Goal: Task Accomplishment & Management: Complete application form

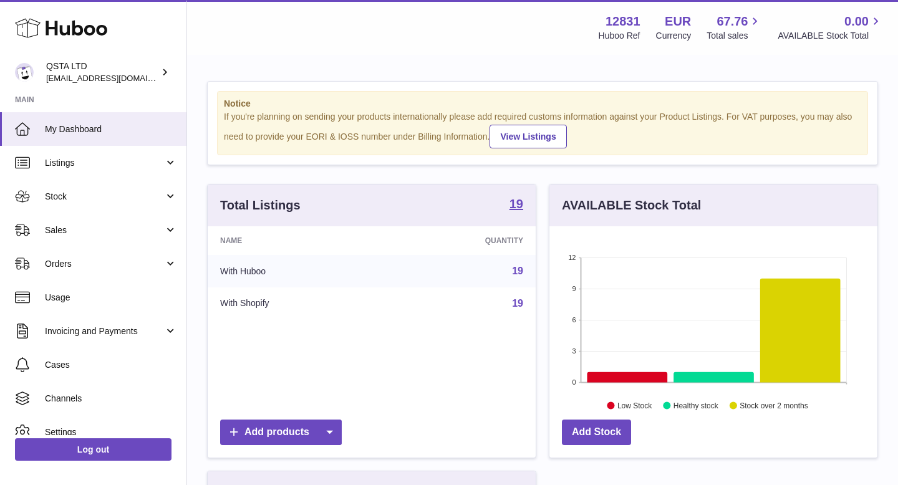
scroll to position [195, 328]
click at [73, 71] on div "QSTA LTD rodcp10@gmail.com" at bounding box center [102, 73] width 112 height 24
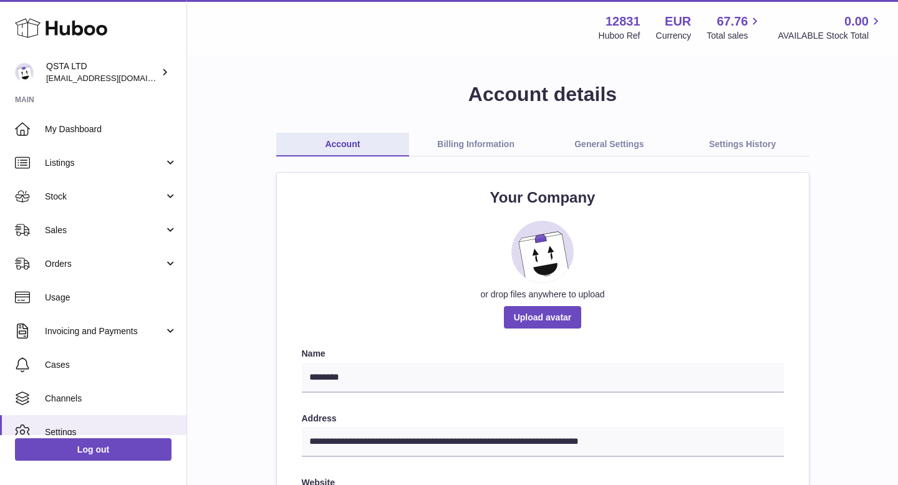
click at [495, 147] on link "Billing Information" at bounding box center [476, 145] width 134 height 24
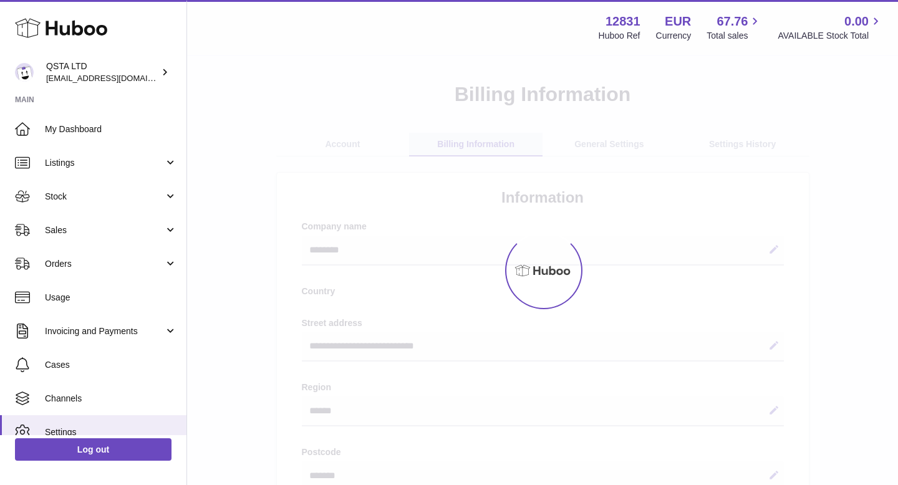
select select "**"
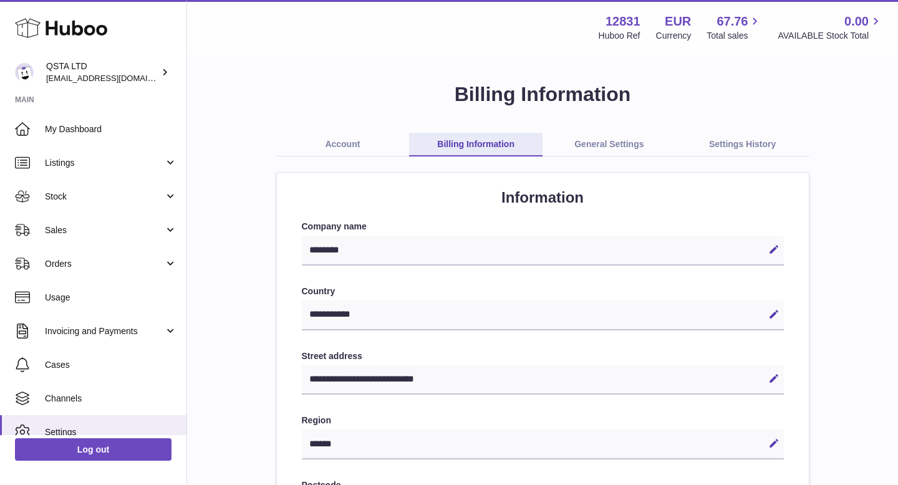
click at [605, 145] on link "General Settings" at bounding box center [610, 145] width 134 height 24
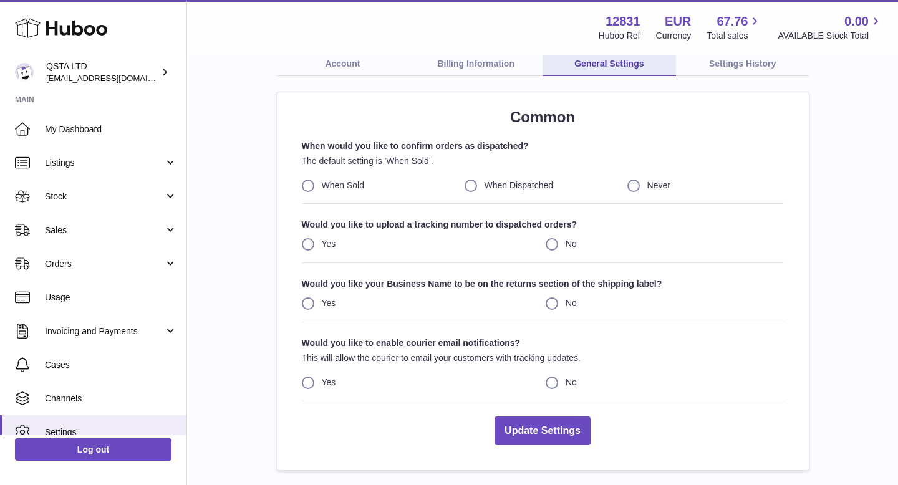
scroll to position [82, 0]
click at [341, 51] on div "Menu Huboo 12831 Huboo Ref EUR Currency 67.76 Total sales 0.00 AVAILABLE Stock …" at bounding box center [542, 27] width 711 height 55
click at [348, 66] on link "Account" at bounding box center [343, 63] width 134 height 24
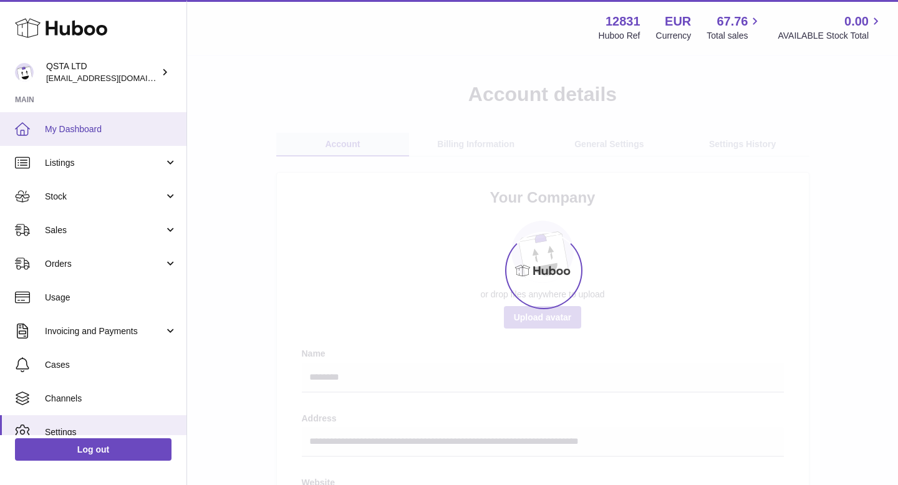
click at [96, 134] on span "My Dashboard" at bounding box center [111, 130] width 132 height 12
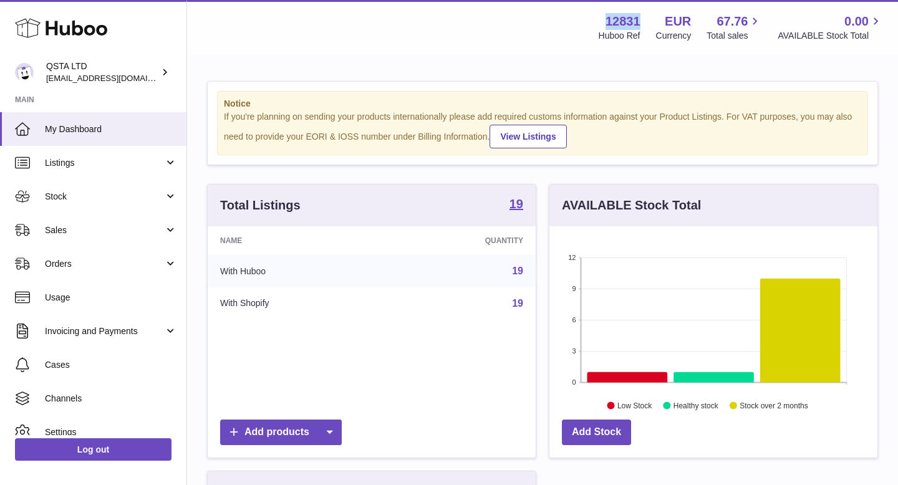
drag, startPoint x: 641, startPoint y: 21, endPoint x: 607, endPoint y: 21, distance: 34.3
click at [607, 21] on strong "12831" at bounding box center [623, 21] width 35 height 17
copy strong "12831"
click at [107, 71] on div "QSTA LTD [EMAIL_ADDRESS][DOMAIN_NAME]" at bounding box center [102, 73] width 112 height 24
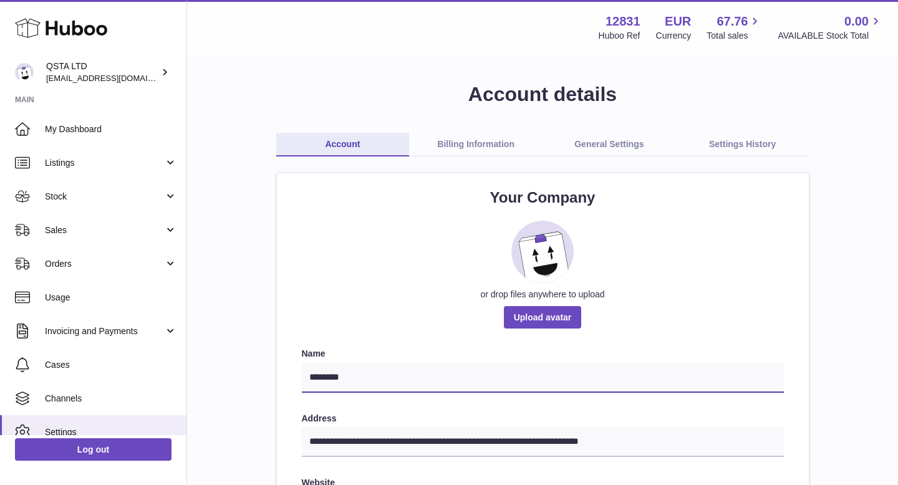
click at [366, 371] on input "********" at bounding box center [543, 378] width 482 height 30
drag, startPoint x: 359, startPoint y: 376, endPoint x: 291, endPoint y: 375, distance: 68.0
click at [291, 375] on div "**********" at bounding box center [543, 385] width 532 height 424
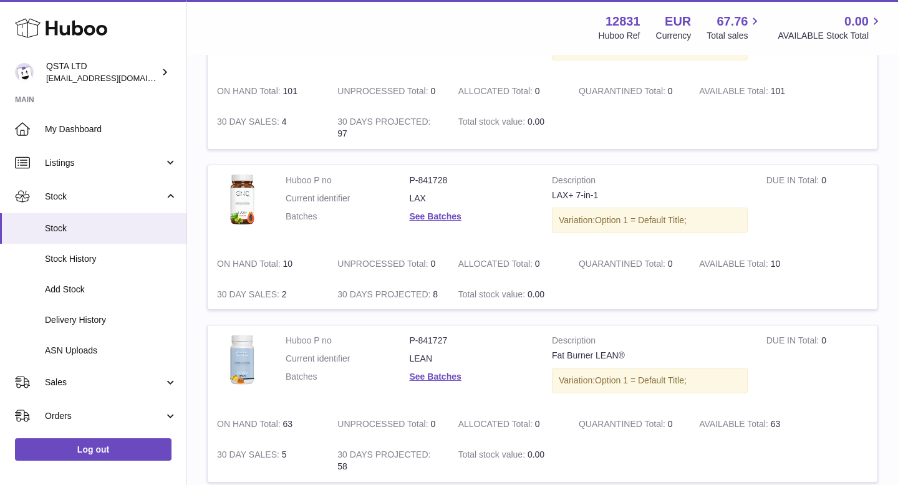
scroll to position [1093, 0]
click at [103, 231] on span "Stock" at bounding box center [111, 229] width 132 height 12
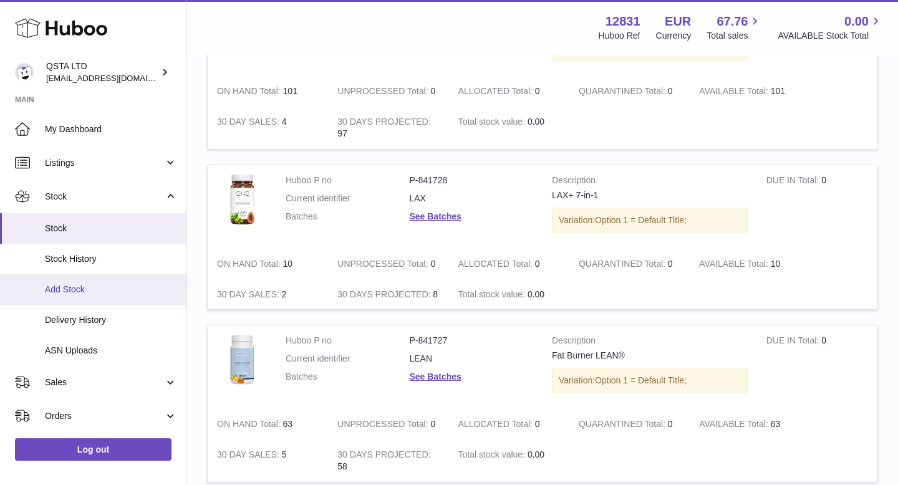
click at [110, 294] on span "Add Stock" at bounding box center [111, 290] width 132 height 12
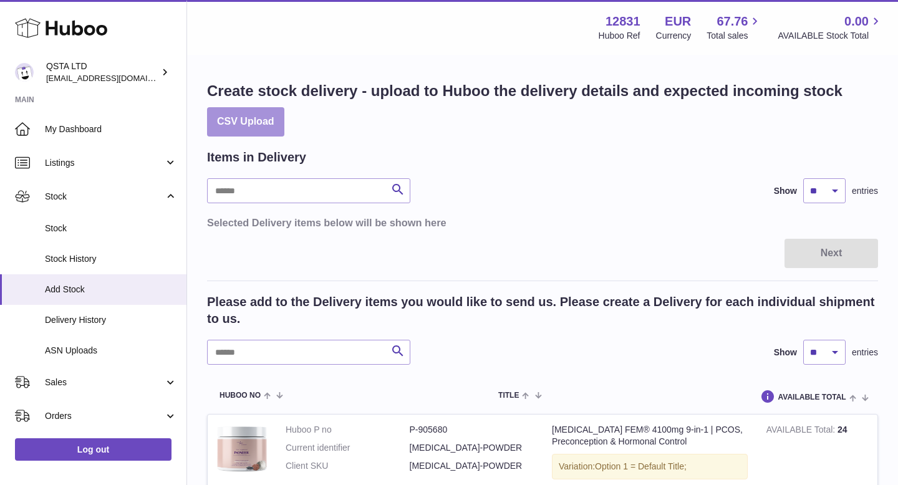
click at [248, 131] on button "CSV Upload" at bounding box center [245, 121] width 77 height 29
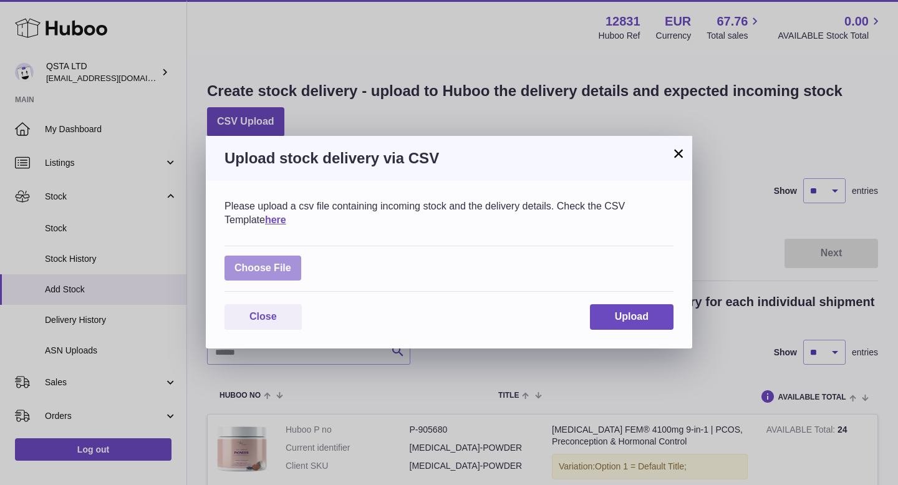
click at [261, 276] on label at bounding box center [263, 269] width 77 height 26
click at [291, 263] on input "file" at bounding box center [291, 262] width 1 height 1
click at [677, 151] on button "×" at bounding box center [678, 153] width 15 height 15
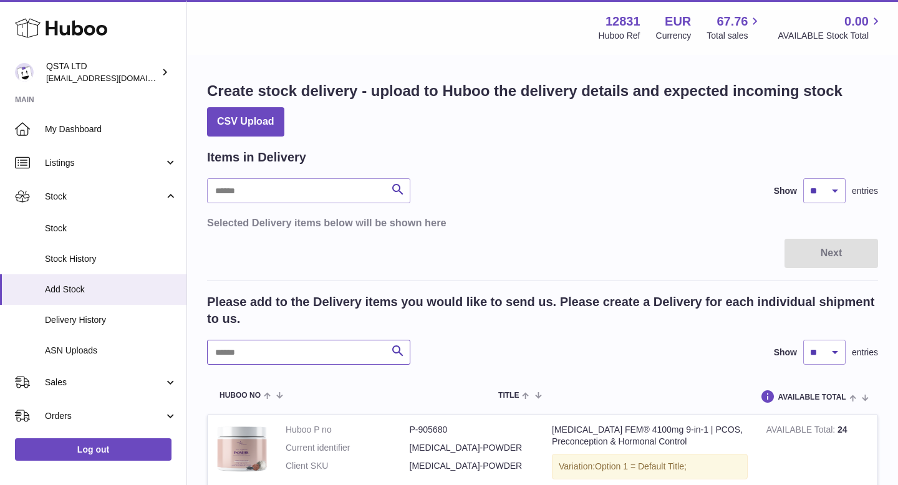
click at [309, 361] on input "text" at bounding box center [308, 352] width 203 height 25
paste input "**********"
type input "**********"
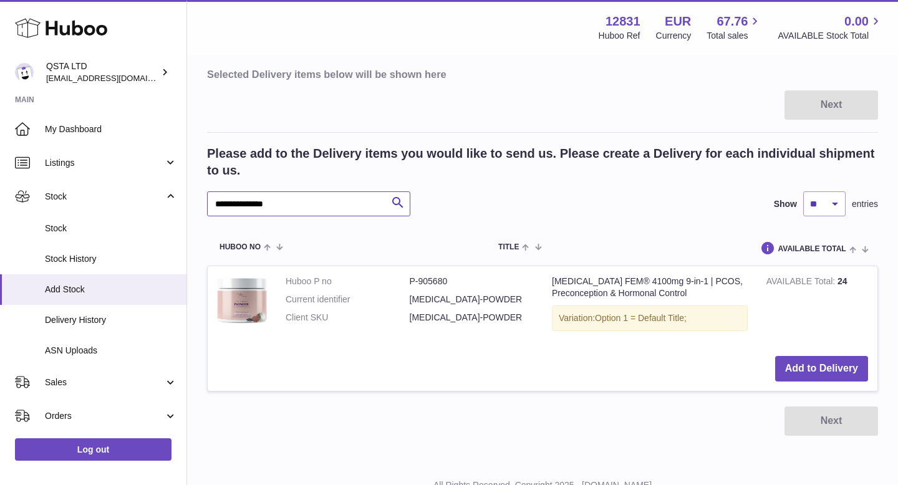
scroll to position [154, 0]
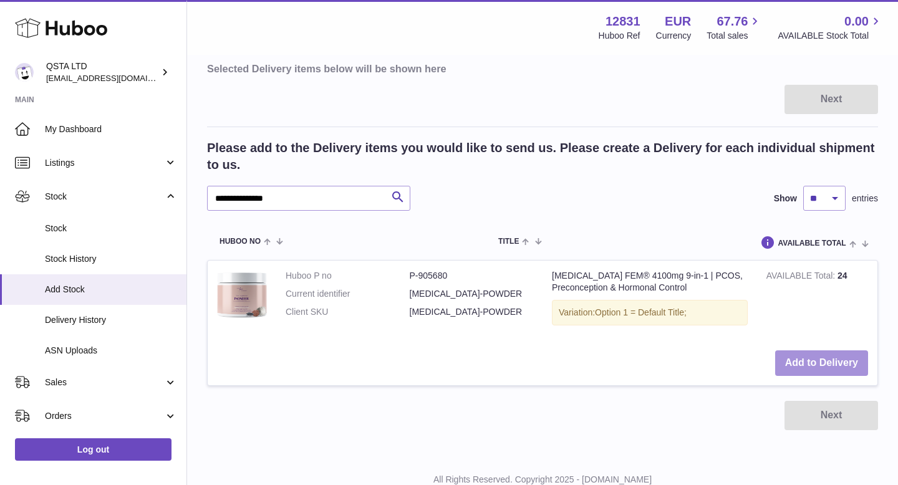
click at [799, 361] on button "Add to Delivery" at bounding box center [822, 364] width 93 height 26
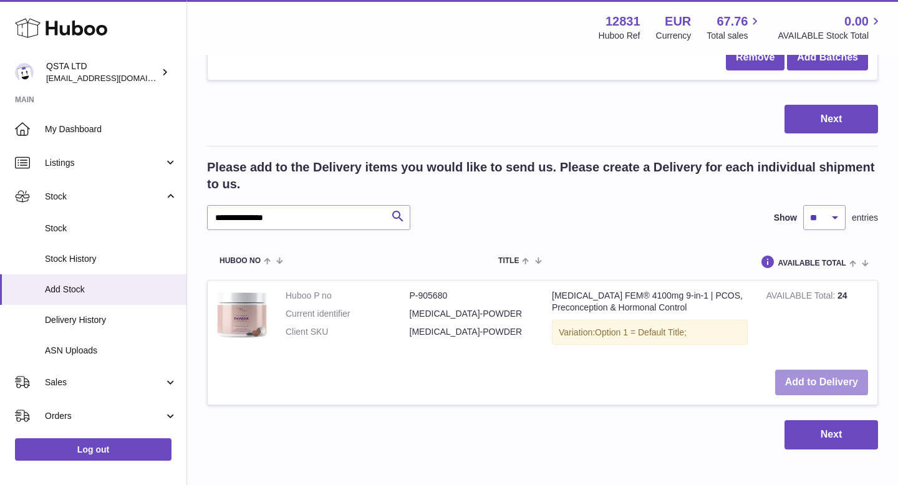
scroll to position [301, 0]
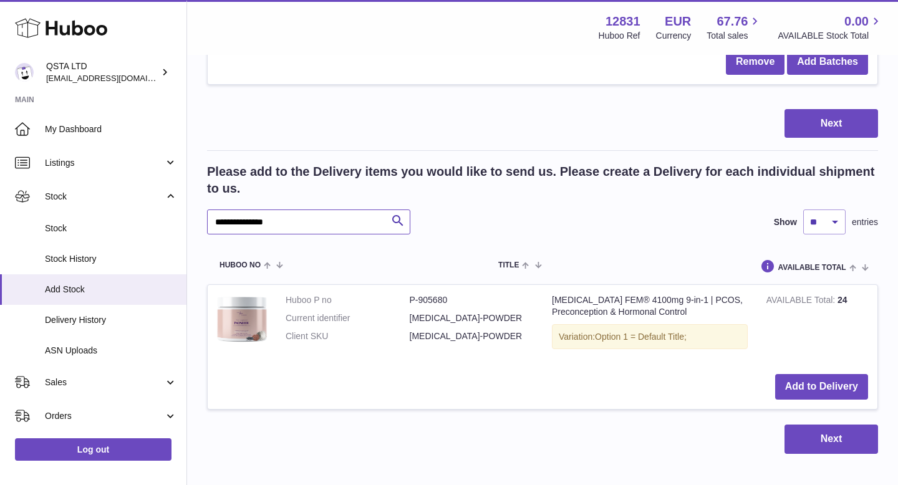
click at [374, 218] on input "**********" at bounding box center [308, 222] width 203 height 25
paste input "***"
type input "***"
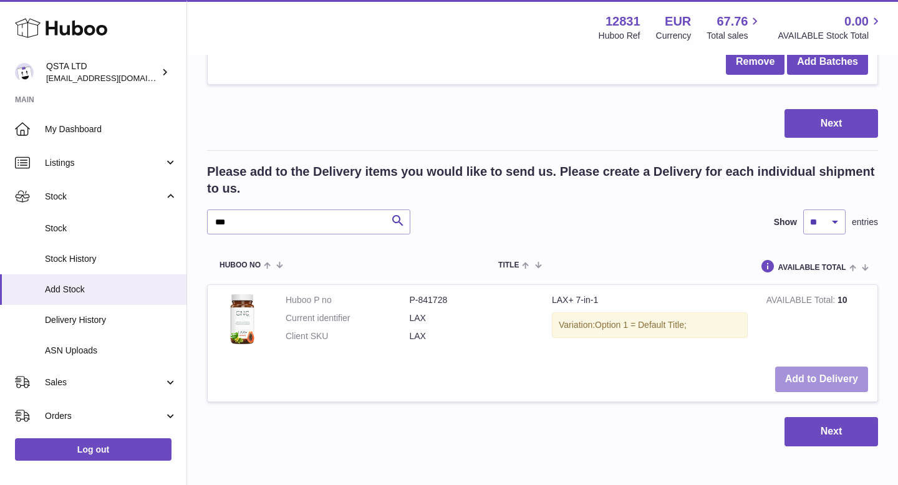
click at [814, 383] on button "Add to Delivery" at bounding box center [822, 380] width 93 height 26
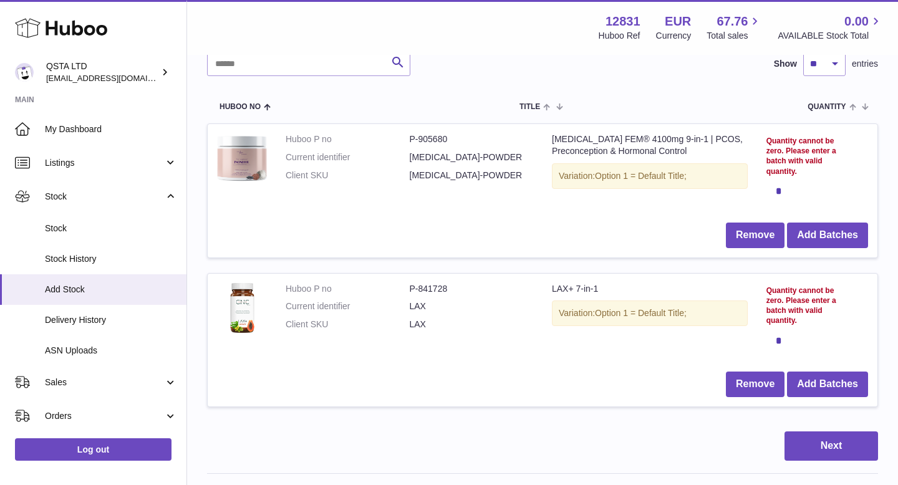
scroll to position [127, 0]
click at [830, 241] on button "Add Batches" at bounding box center [827, 236] width 81 height 26
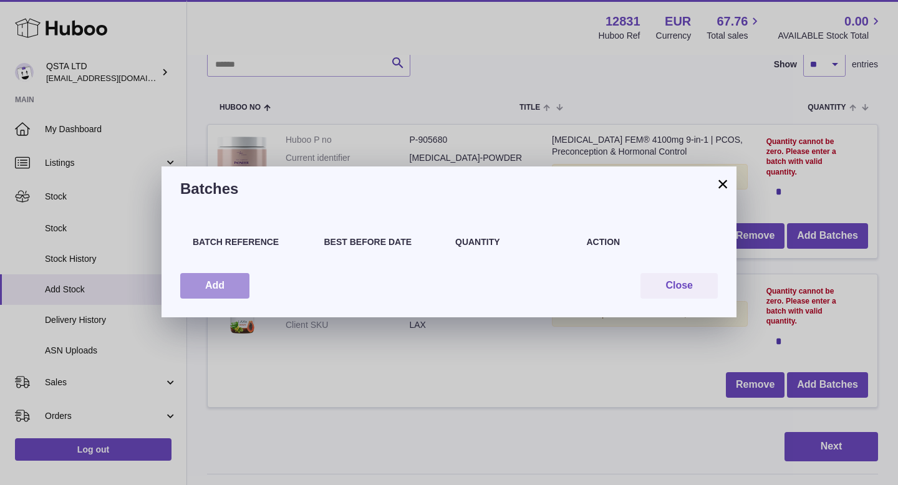
click at [220, 281] on button "Add" at bounding box center [214, 286] width 69 height 26
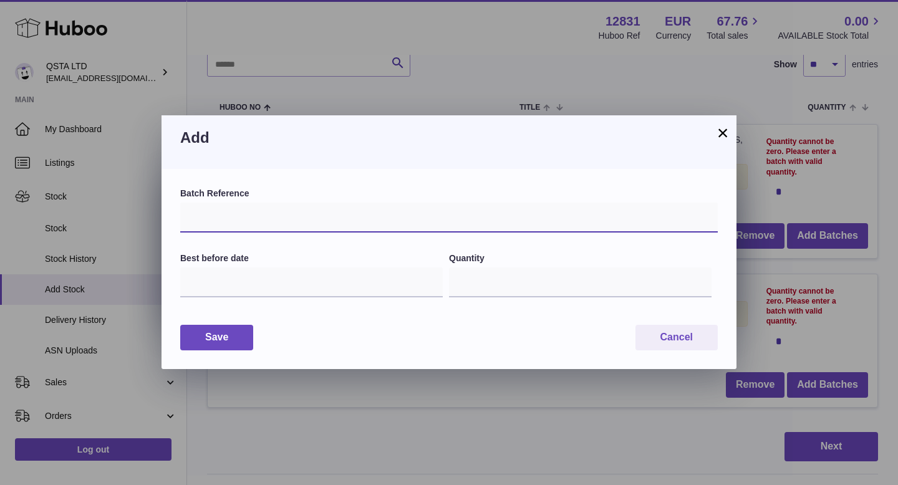
click at [272, 228] on input "text" at bounding box center [449, 218] width 538 height 30
type input "**********"
click at [253, 298] on div "Best before date" at bounding box center [314, 283] width 269 height 60
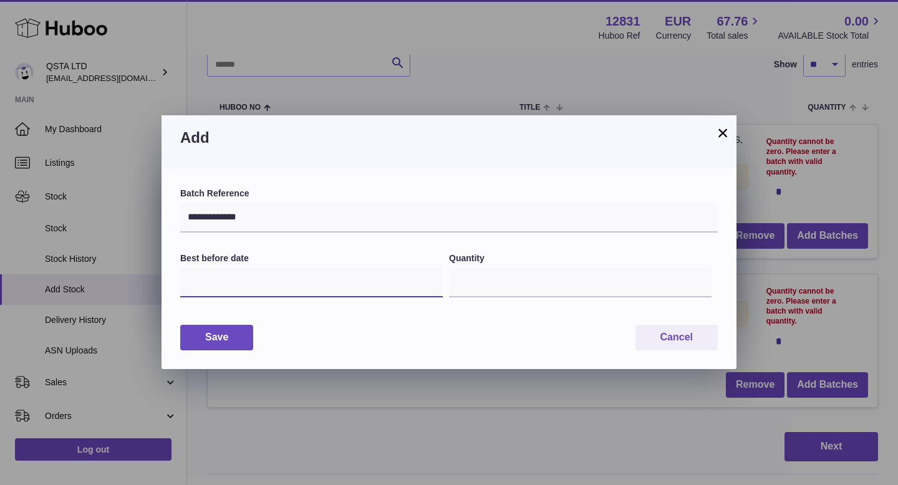
click at [253, 295] on input "text" at bounding box center [311, 283] width 263 height 30
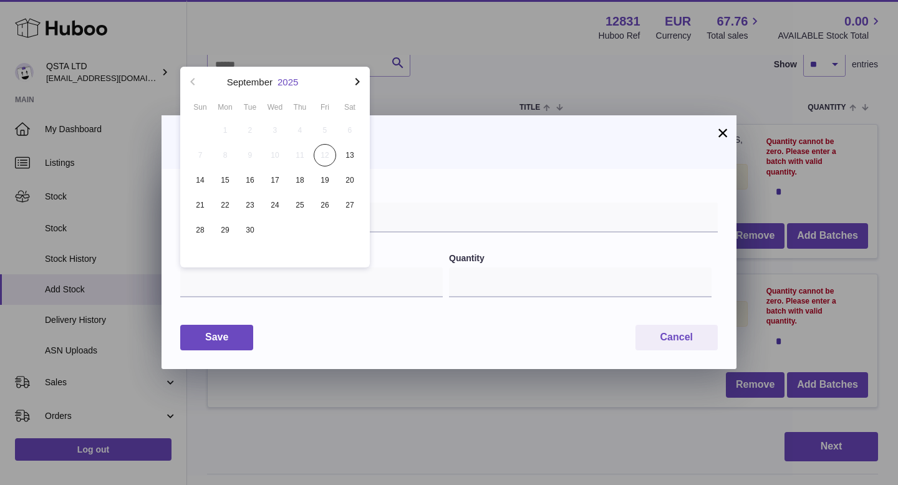
click at [295, 84] on button "2025" at bounding box center [288, 81] width 21 height 9
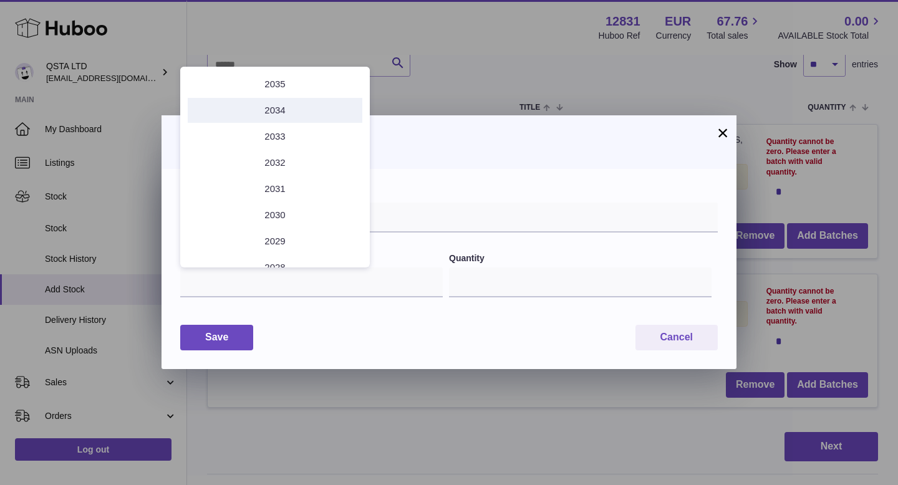
click at [293, 114] on li "2034" at bounding box center [275, 110] width 175 height 25
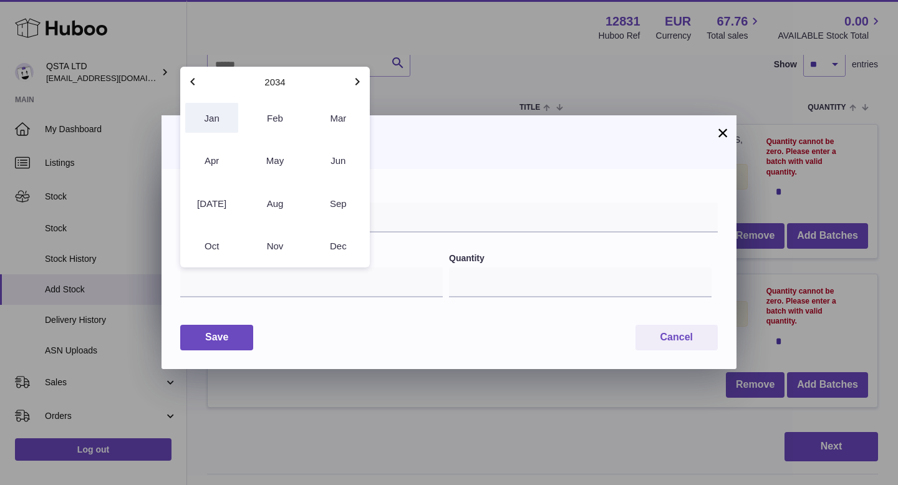
click at [221, 121] on button "Jan" at bounding box center [211, 118] width 53 height 30
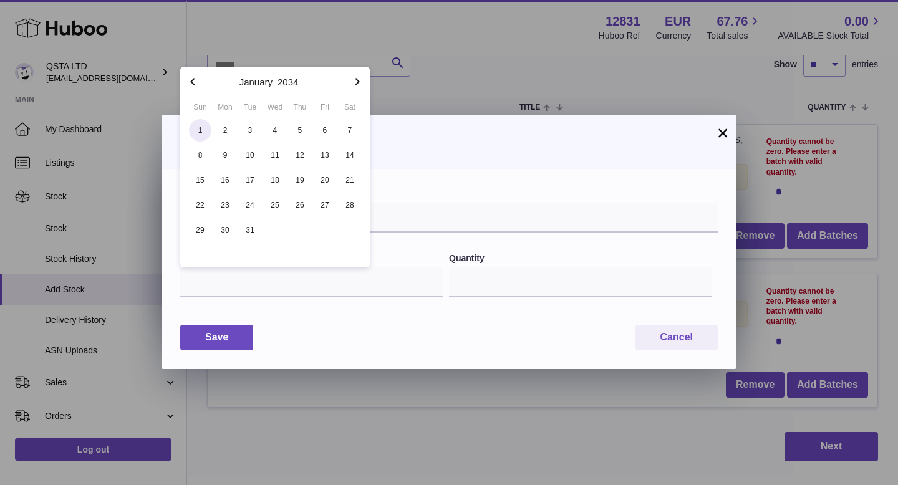
click at [202, 126] on span "1" at bounding box center [200, 130] width 22 height 22
type input "**********"
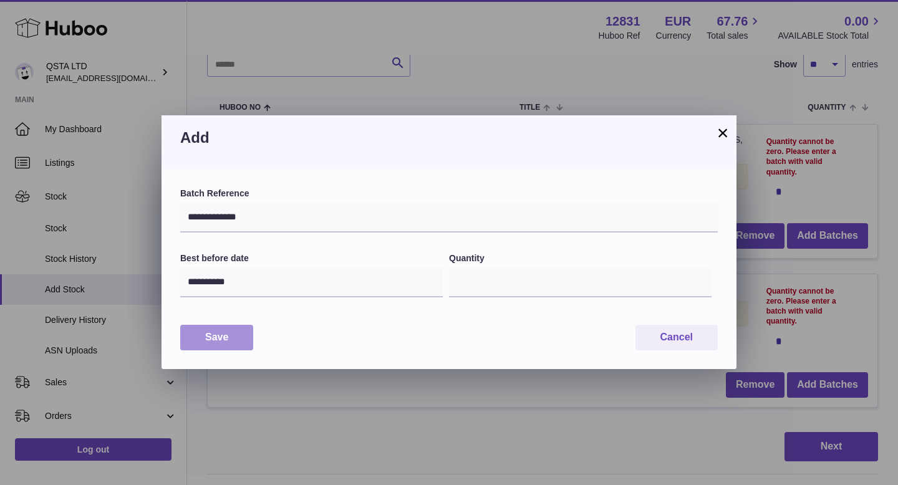
click at [243, 333] on button "Save" at bounding box center [216, 338] width 73 height 26
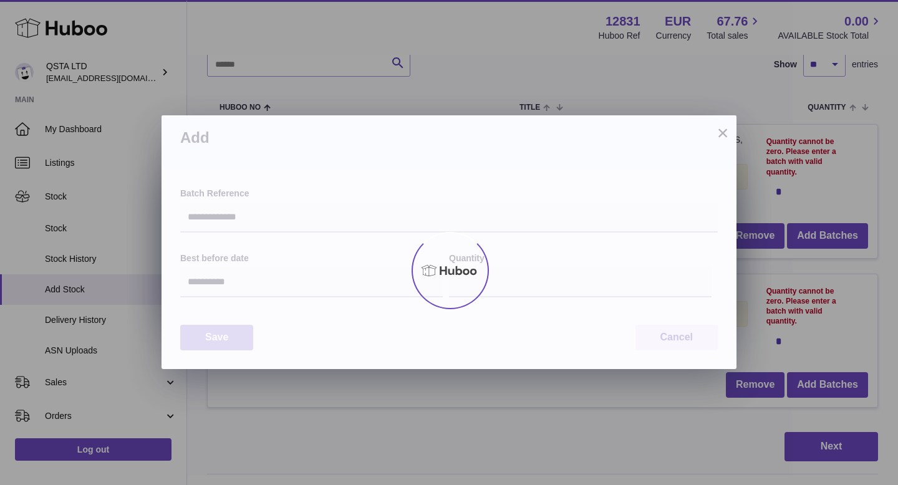
type input "*"
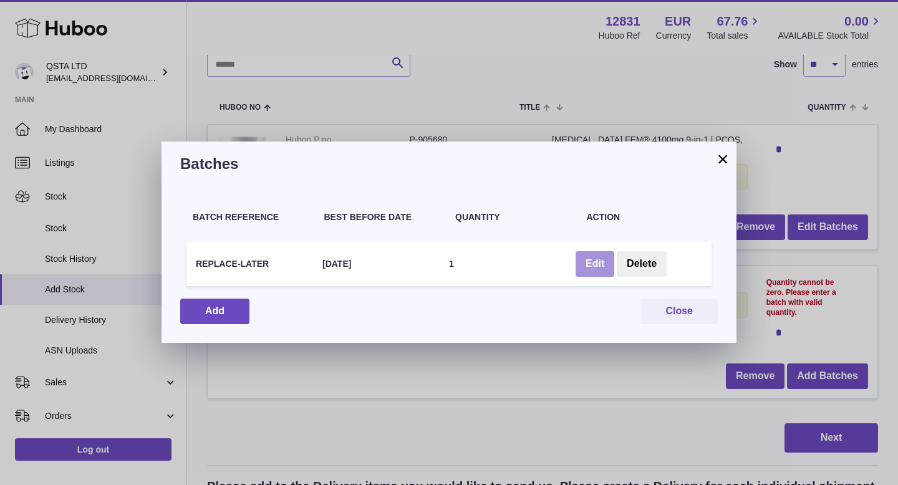
click at [589, 265] on button "Edit" at bounding box center [595, 264] width 39 height 26
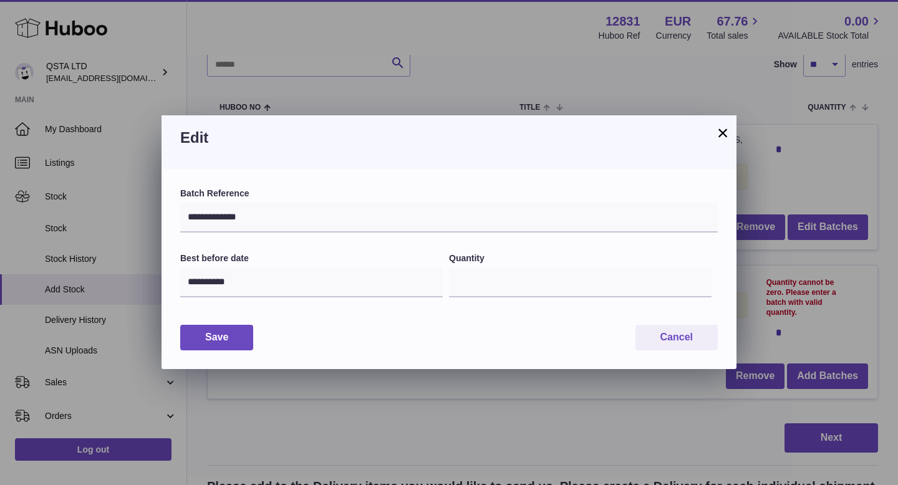
click at [723, 136] on button "×" at bounding box center [723, 132] width 15 height 15
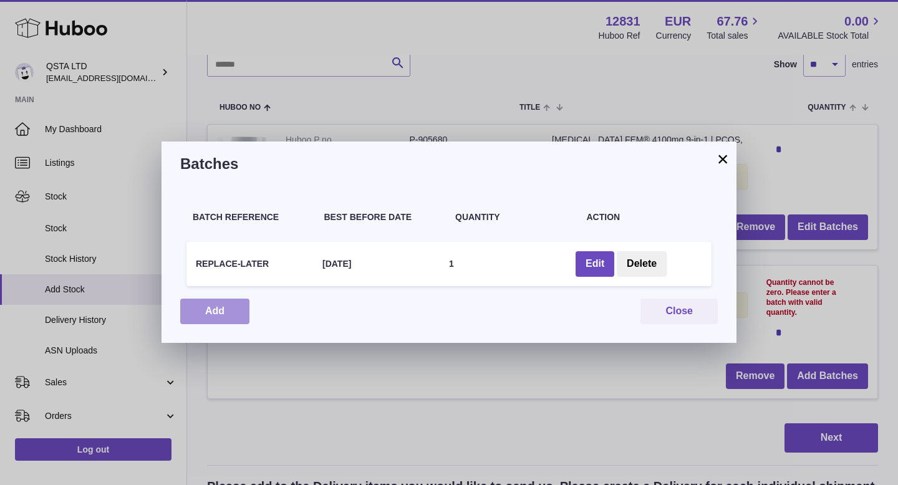
click at [236, 309] on button "Add" at bounding box center [214, 312] width 69 height 26
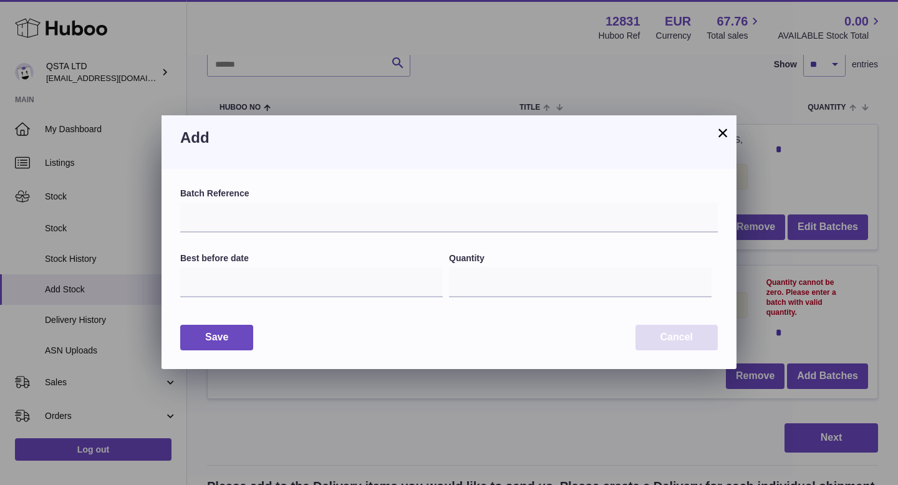
click at [673, 344] on button "Cancel" at bounding box center [677, 338] width 82 height 26
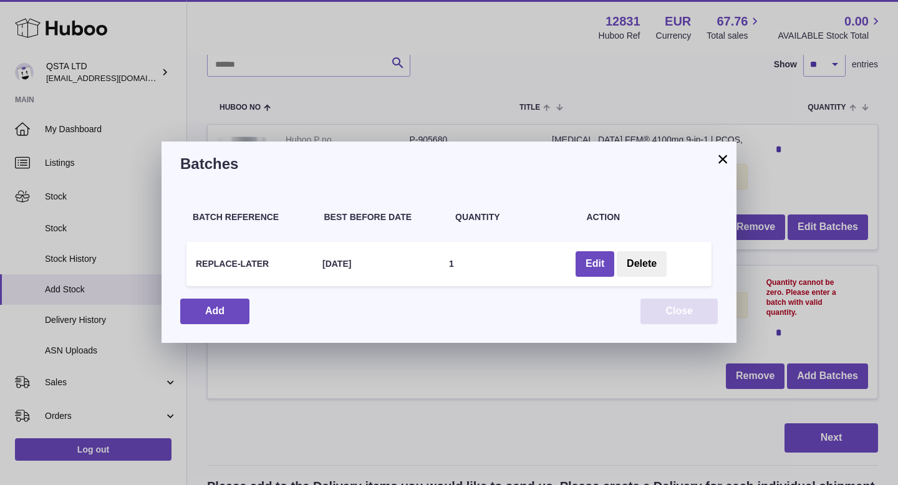
click at [686, 316] on button "Close" at bounding box center [679, 312] width 77 height 26
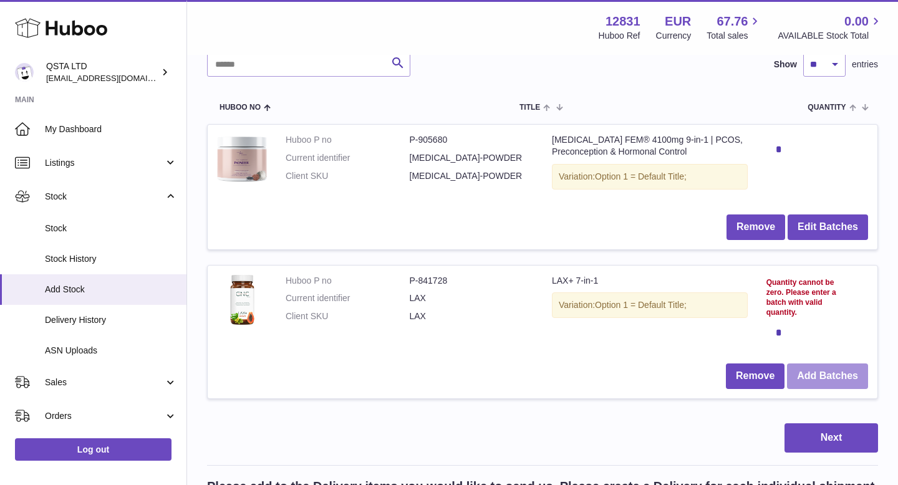
click at [812, 381] on button "Add Batches" at bounding box center [827, 377] width 81 height 26
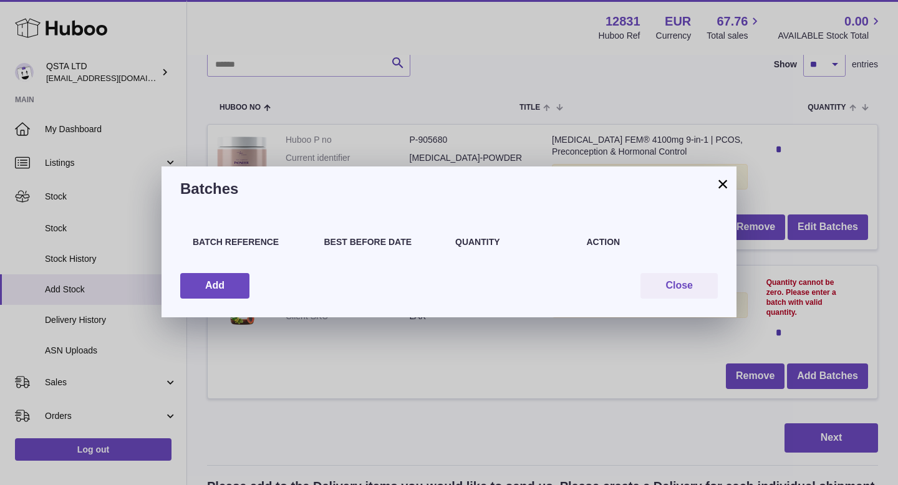
click at [231, 270] on div "Batch Reference Best Before Date Quantity Action Add Close" at bounding box center [449, 265] width 575 height 106
click at [231, 285] on button "Add" at bounding box center [214, 286] width 69 height 26
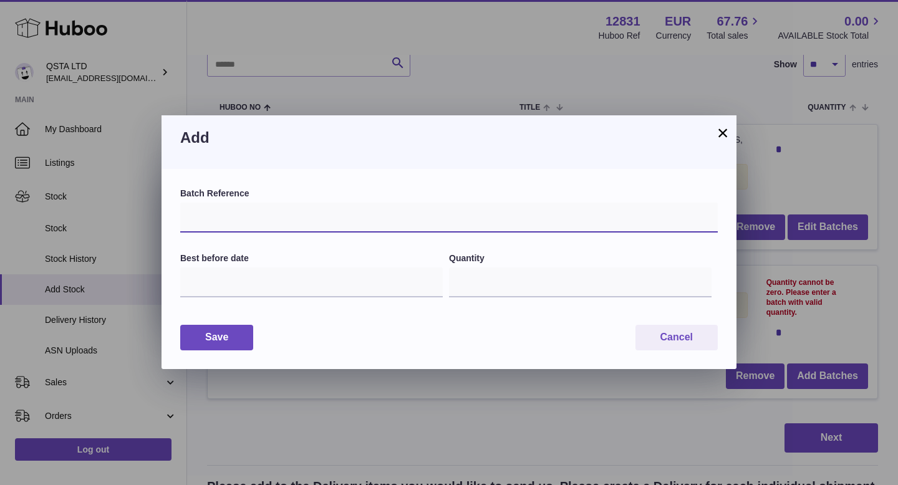
click at [246, 218] on input "text" at bounding box center [449, 218] width 538 height 30
type input "**********"
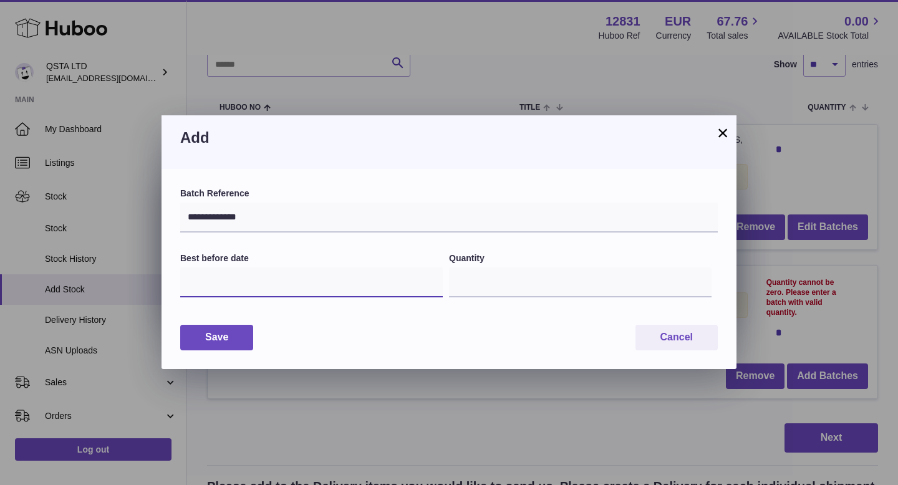
click at [231, 278] on input "text" at bounding box center [311, 283] width 263 height 30
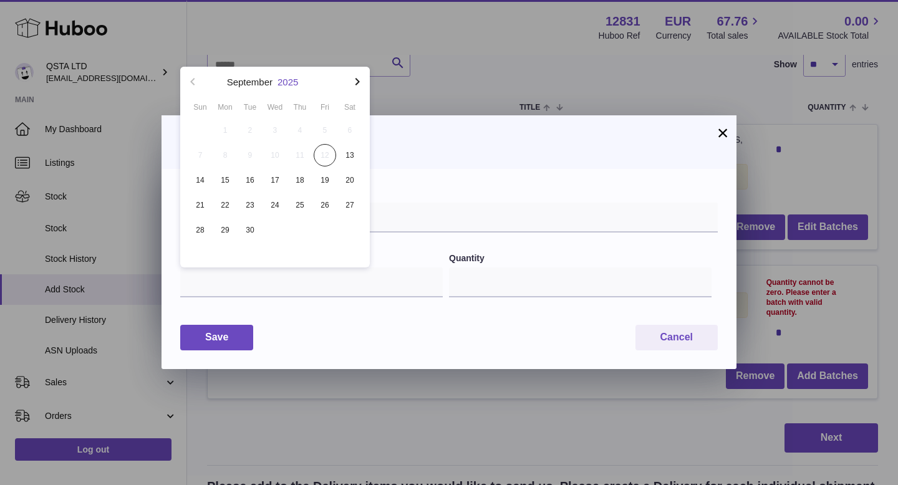
click at [293, 80] on button "2025" at bounding box center [288, 81] width 21 height 9
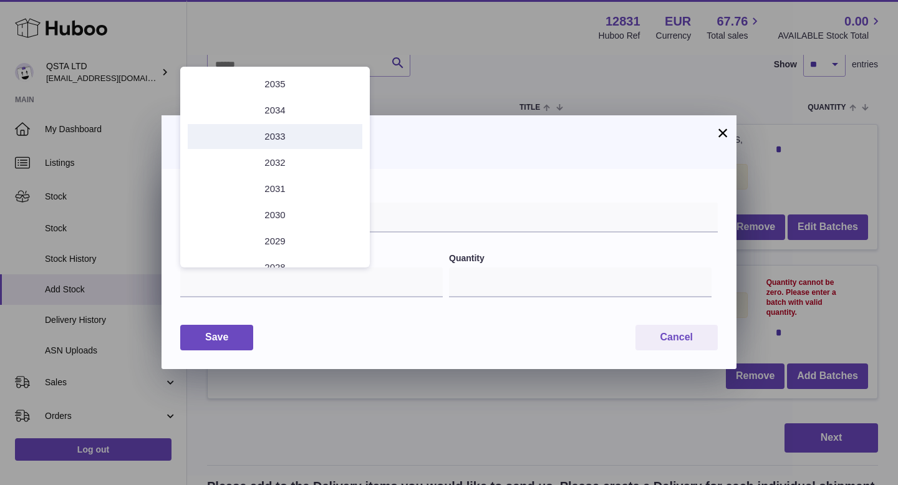
click at [286, 130] on li "2033" at bounding box center [275, 136] width 175 height 25
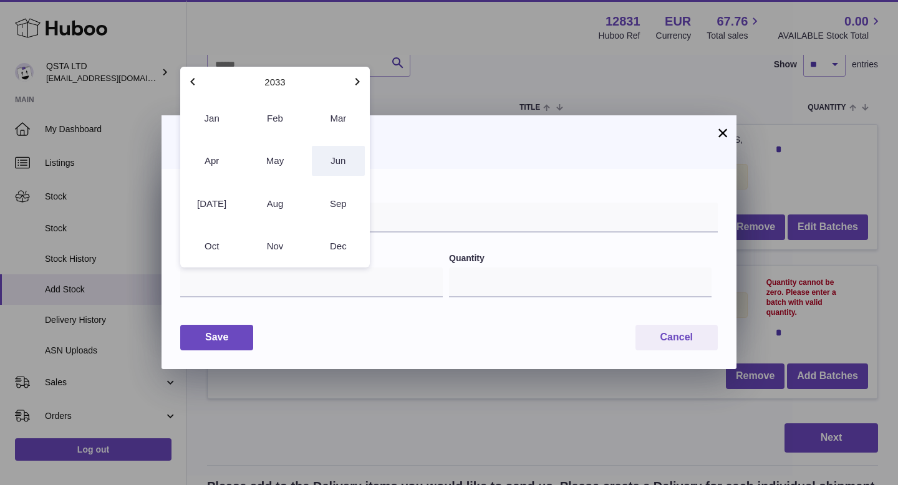
click at [329, 163] on button "Jun" at bounding box center [338, 161] width 53 height 30
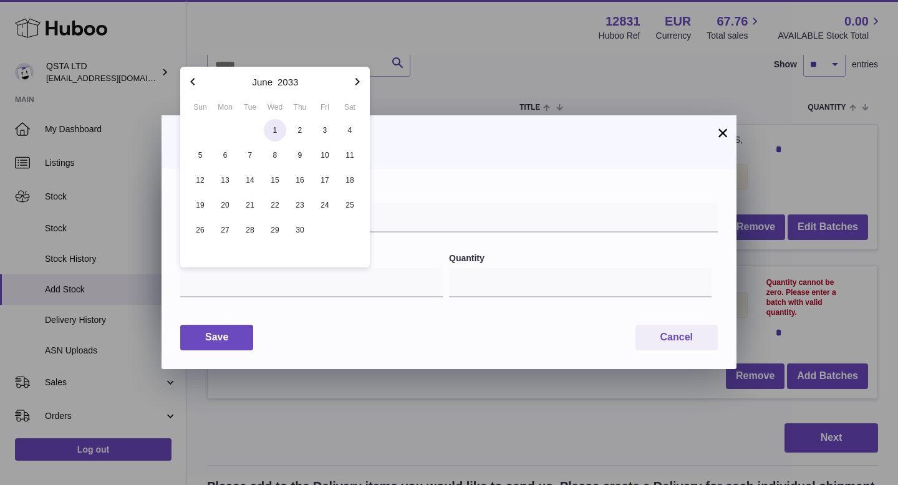
click at [277, 129] on span "1" at bounding box center [275, 130] width 22 height 22
type input "**********"
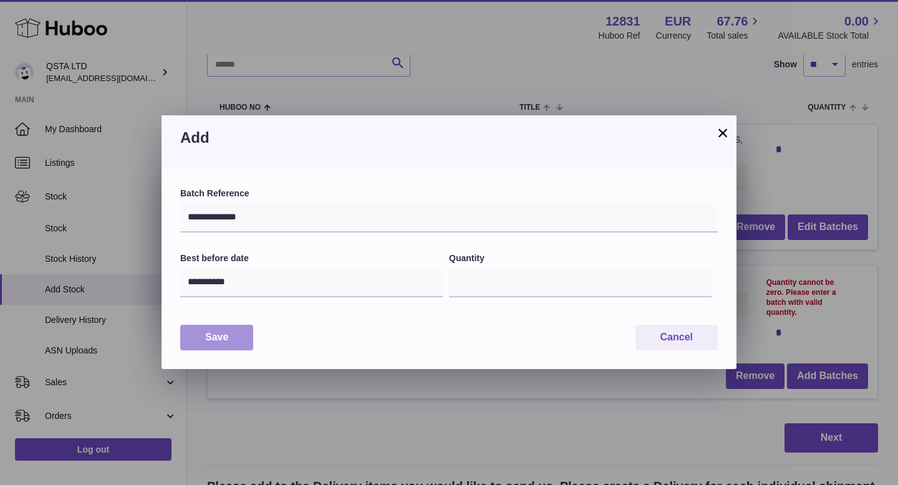
click at [225, 338] on button "Save" at bounding box center [216, 338] width 73 height 26
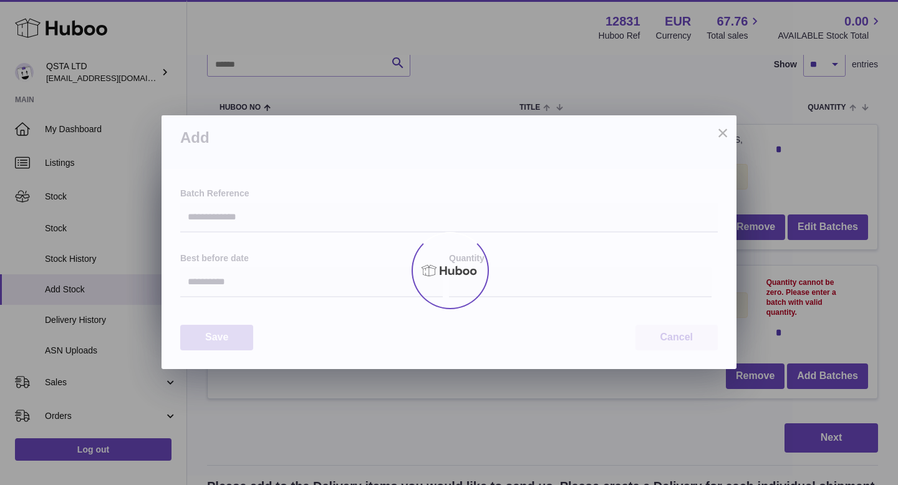
type input "*"
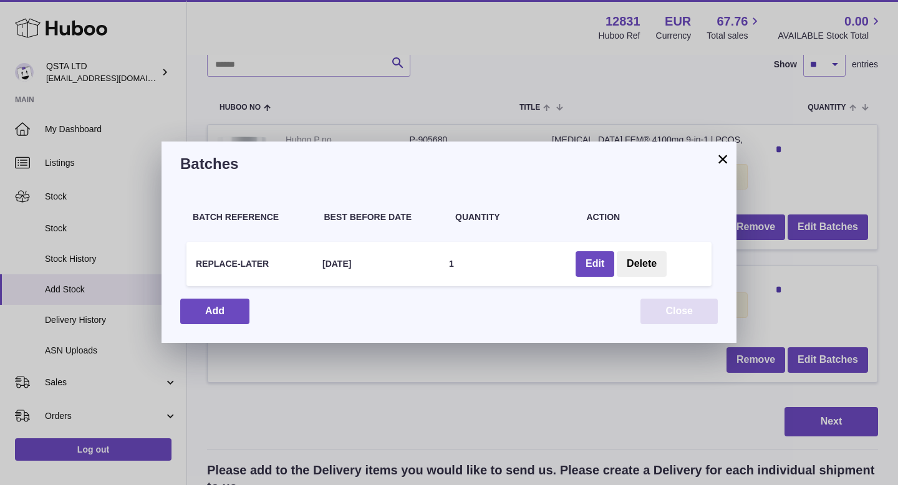
click at [654, 311] on button "Close" at bounding box center [679, 312] width 77 height 26
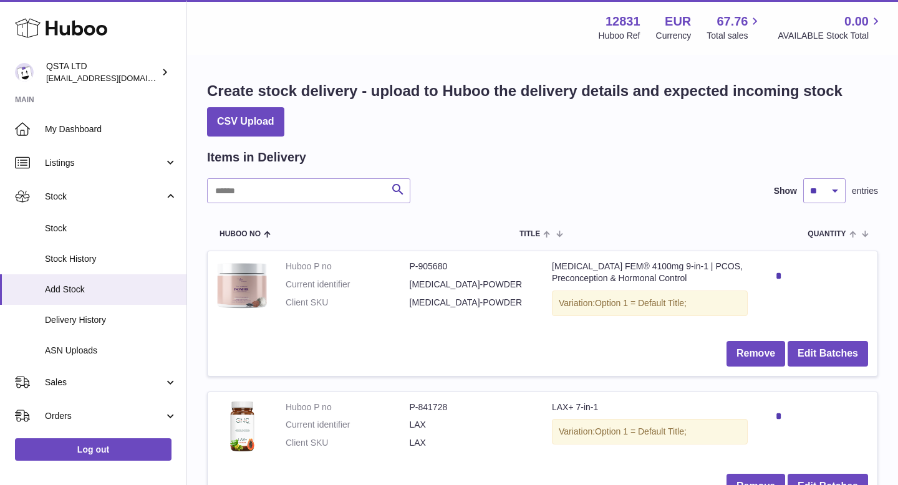
scroll to position [123, 0]
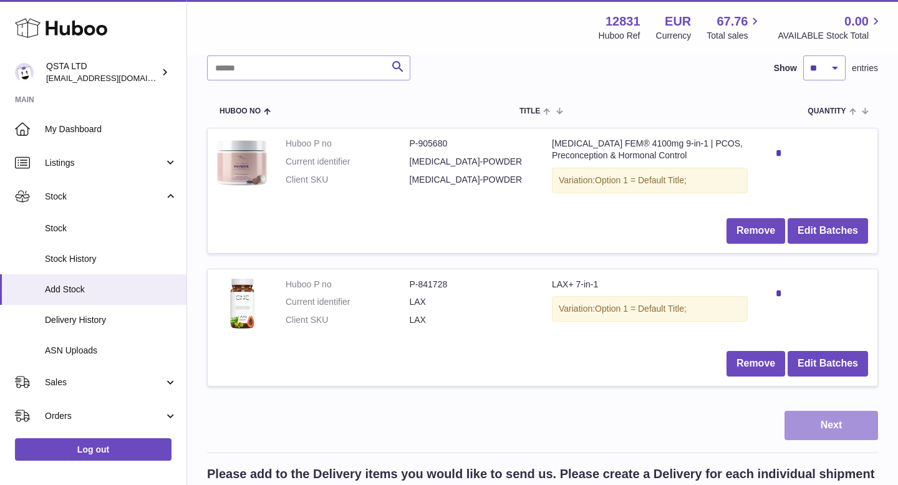
click at [845, 427] on button "Next" at bounding box center [832, 425] width 94 height 29
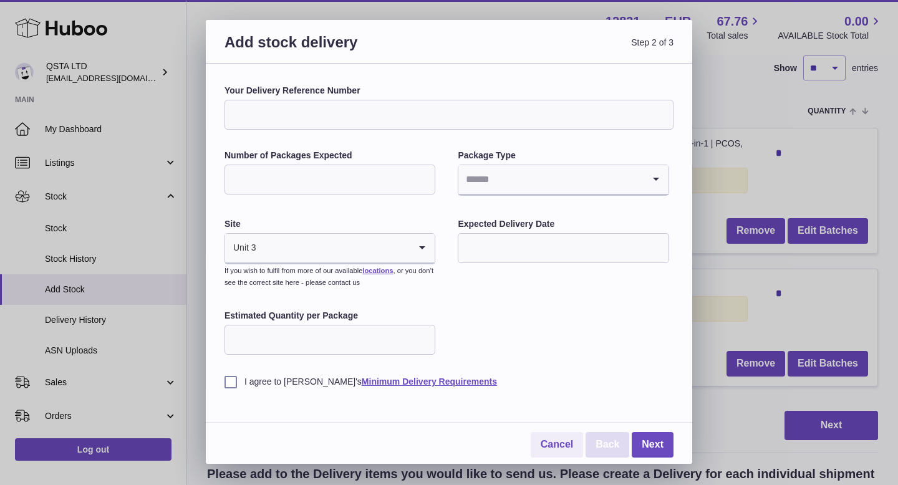
click at [608, 450] on link "Back" at bounding box center [608, 445] width 44 height 26
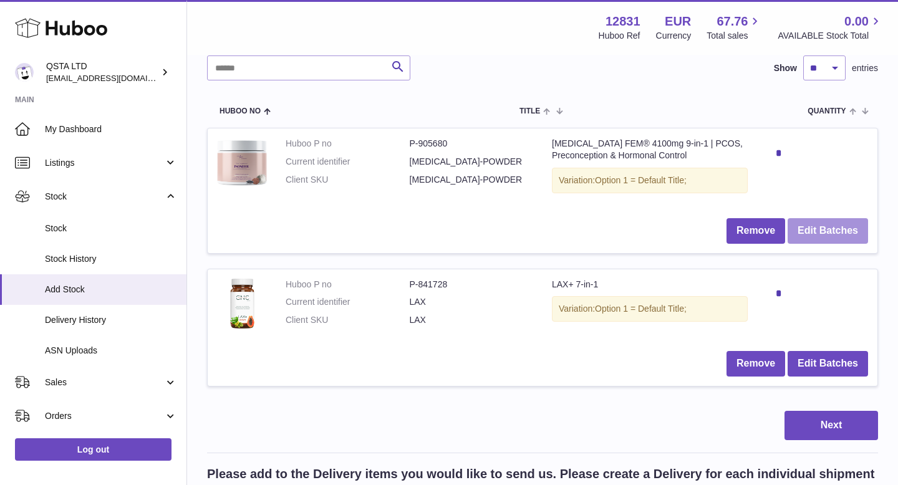
click at [825, 230] on button "Edit Batches" at bounding box center [828, 231] width 80 height 26
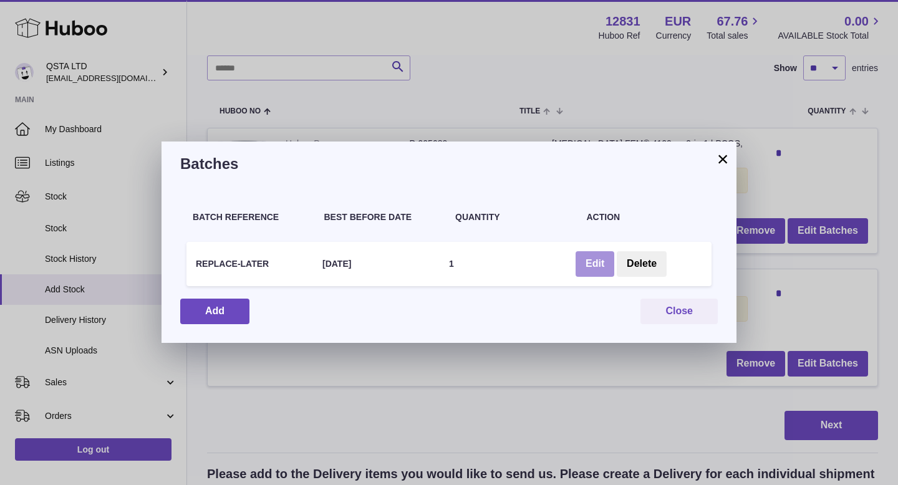
click at [590, 263] on button "Edit" at bounding box center [595, 264] width 39 height 26
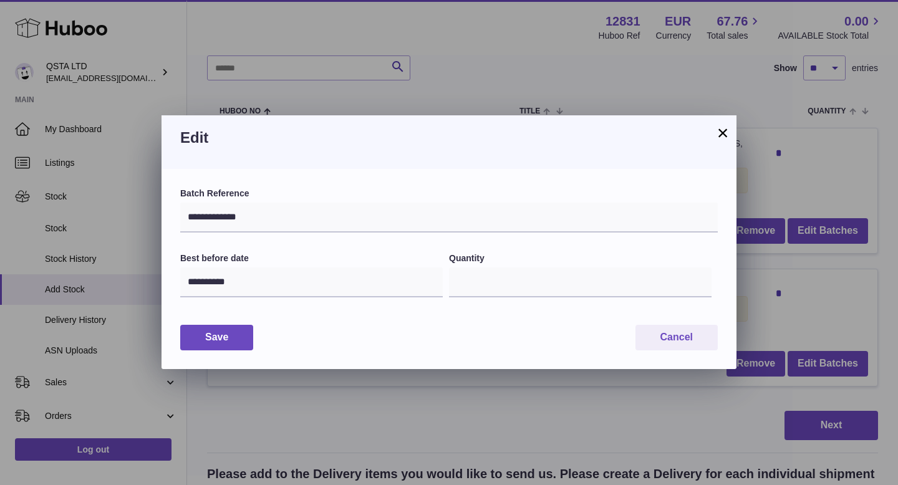
click at [719, 132] on button "×" at bounding box center [723, 132] width 15 height 15
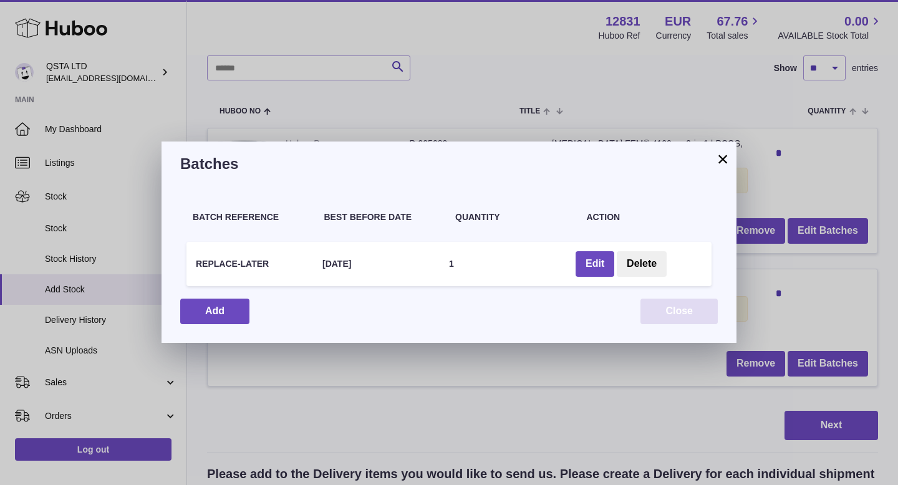
click at [667, 311] on button "Close" at bounding box center [679, 312] width 77 height 26
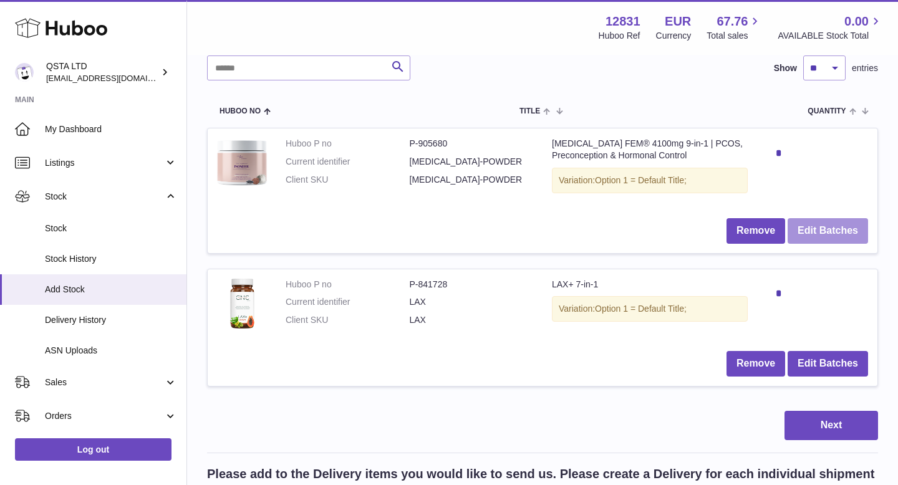
click at [812, 230] on button "Edit Batches" at bounding box center [828, 231] width 80 height 26
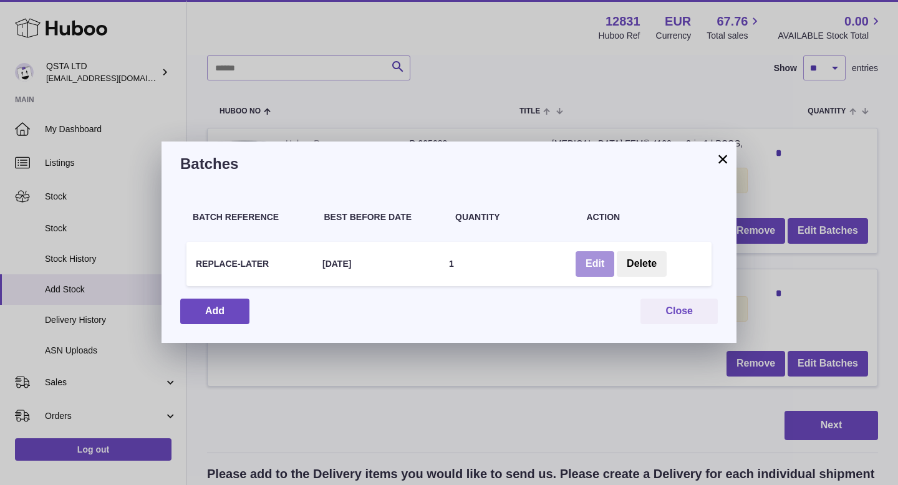
click at [597, 265] on button "Edit" at bounding box center [595, 264] width 39 height 26
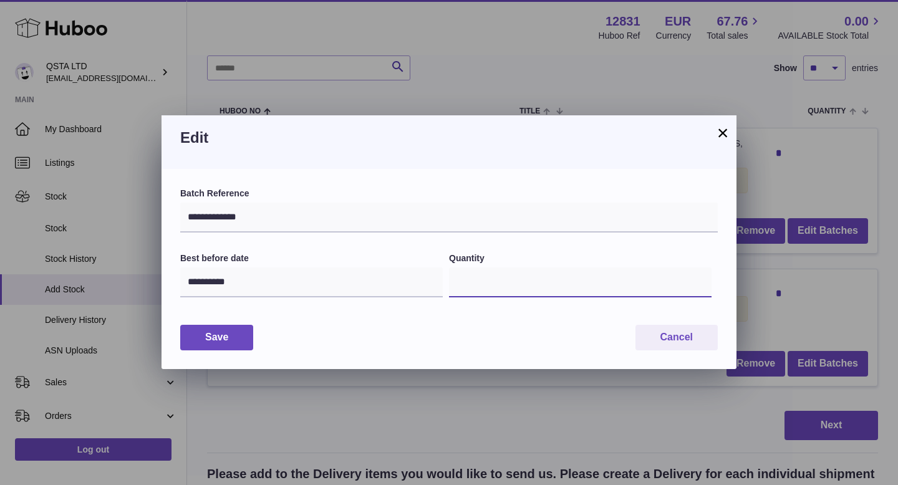
click at [523, 283] on input "*" at bounding box center [580, 283] width 263 height 30
type input "**"
click at [233, 337] on button "Save" at bounding box center [216, 338] width 73 height 26
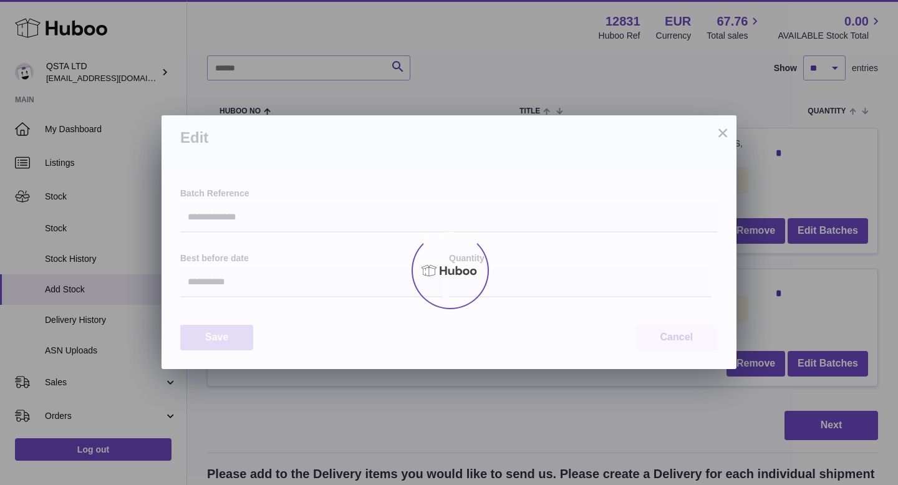
type input "**"
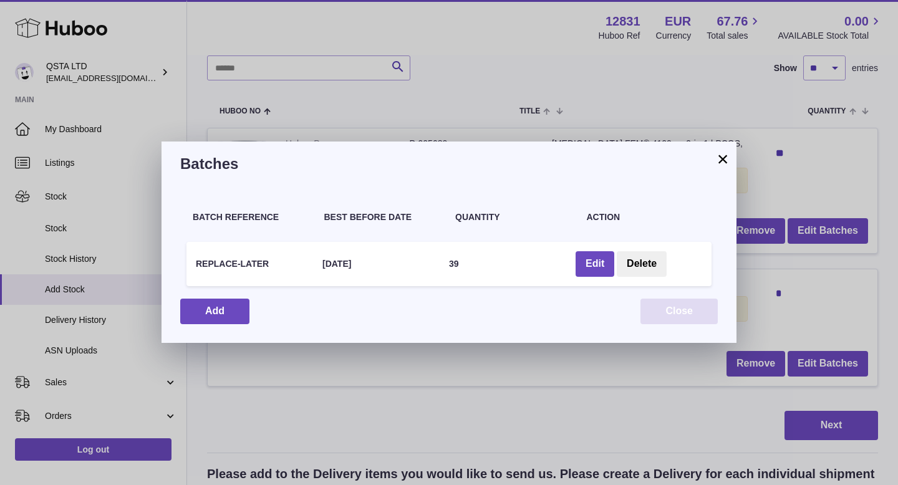
click at [688, 313] on button "Close" at bounding box center [679, 312] width 77 height 26
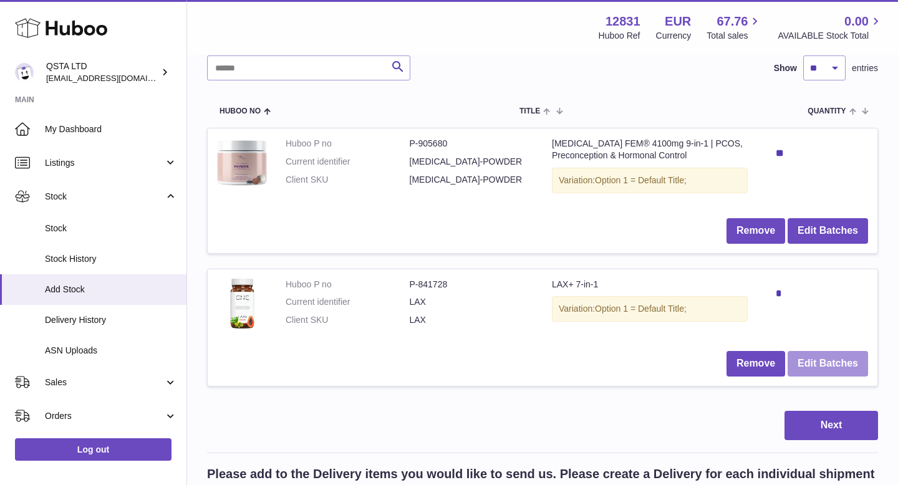
click at [812, 363] on button "Edit Batches" at bounding box center [828, 364] width 80 height 26
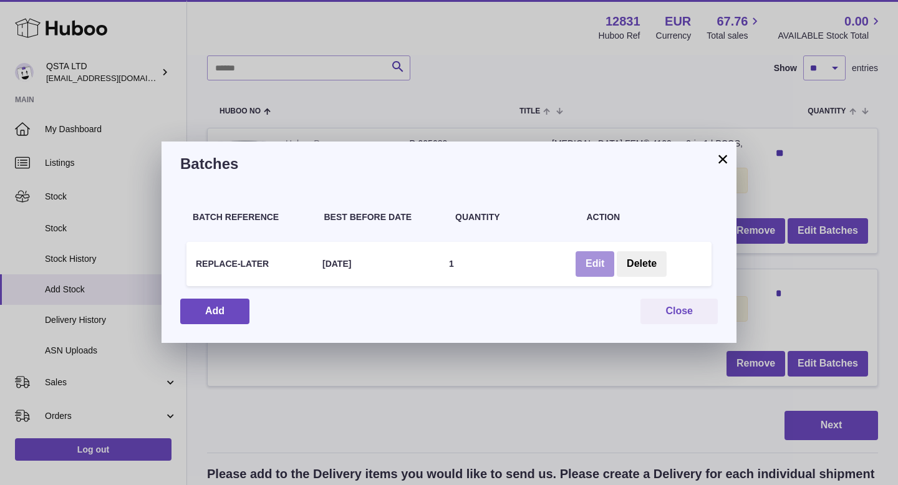
click at [587, 262] on button "Edit" at bounding box center [595, 264] width 39 height 26
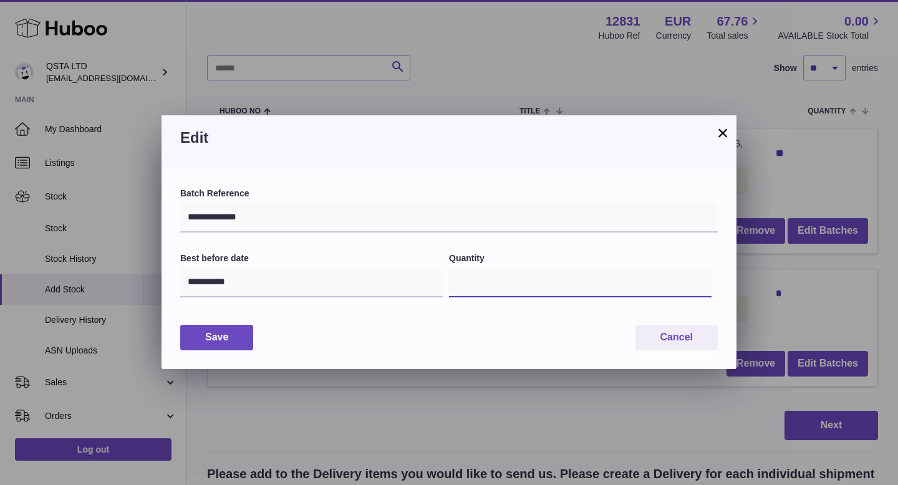
click at [477, 286] on input "*" at bounding box center [580, 283] width 263 height 30
type input "***"
click at [227, 333] on button "Save" at bounding box center [216, 338] width 73 height 26
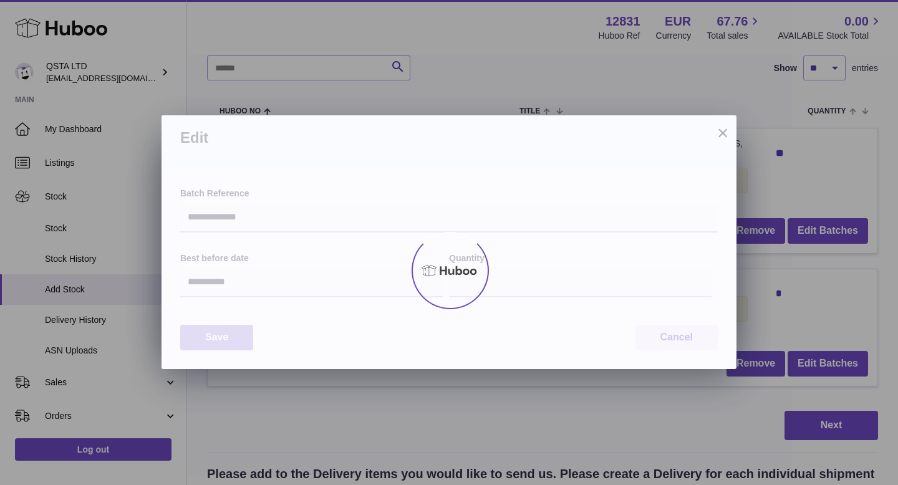
type input "***"
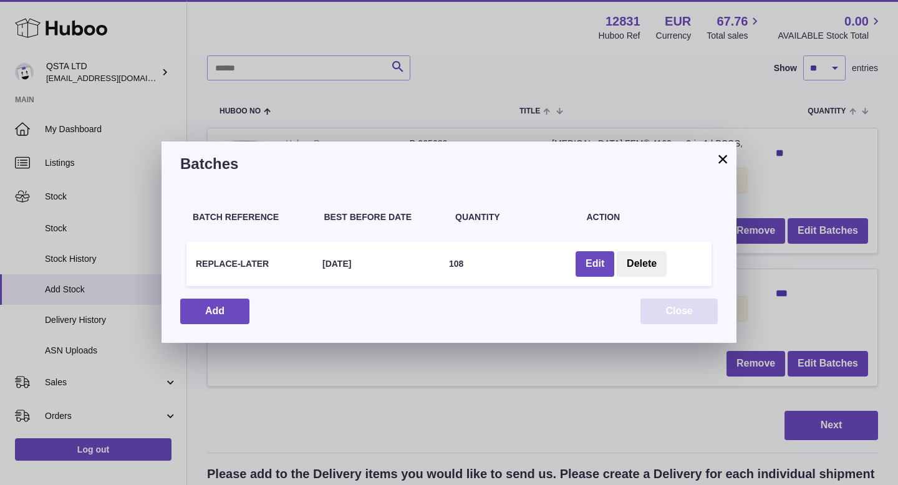
click at [676, 308] on button "Close" at bounding box center [679, 312] width 77 height 26
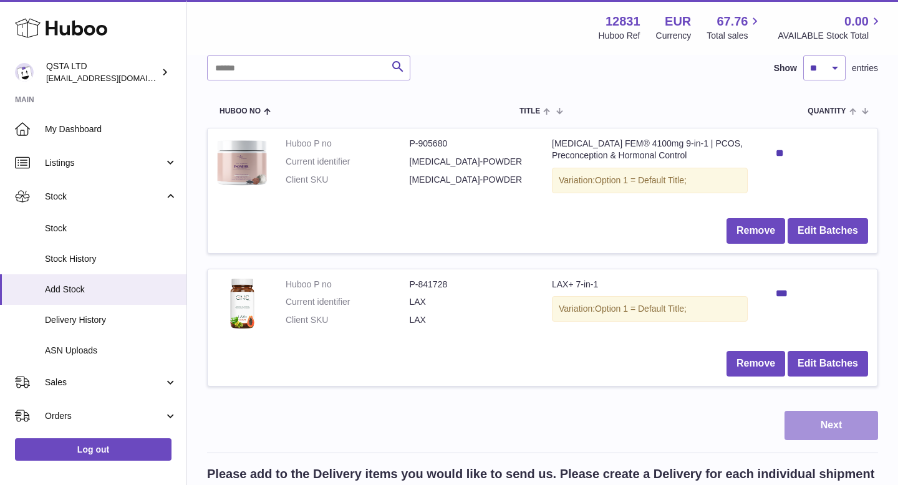
click at [829, 422] on button "Next" at bounding box center [832, 425] width 94 height 29
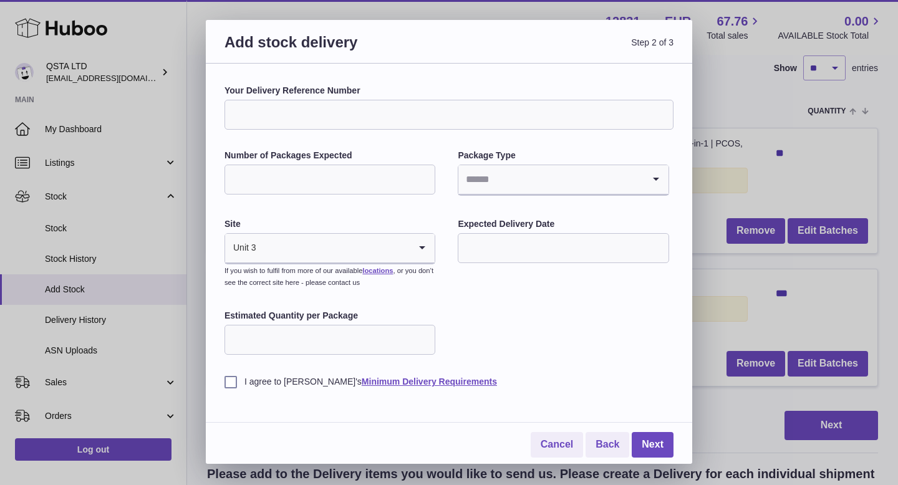
click at [347, 110] on input "Your Delivery Reference Number" at bounding box center [449, 115] width 449 height 30
click at [324, 117] on input "**********" at bounding box center [449, 115] width 449 height 30
click at [379, 120] on input "**********" at bounding box center [449, 115] width 449 height 30
type input "**********"
click at [336, 180] on input "Number of Packages Expected" at bounding box center [330, 180] width 211 height 30
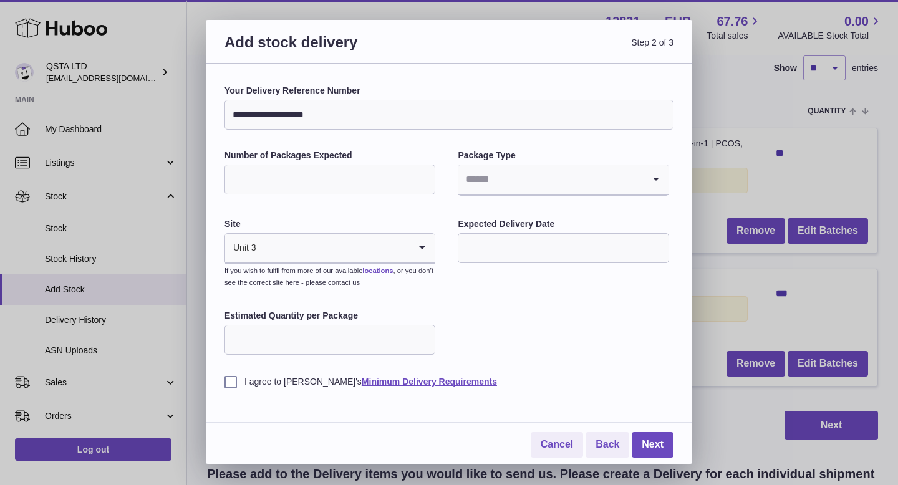
click at [354, 189] on input "Number of Packages Expected" at bounding box center [330, 180] width 211 height 30
type input "*"
click at [506, 191] on input "Search for option" at bounding box center [551, 179] width 185 height 29
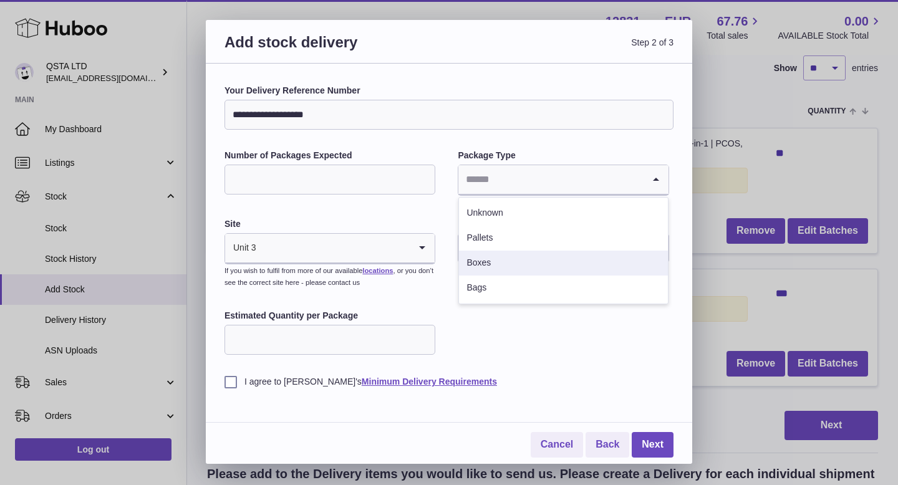
click at [505, 263] on li "Boxes" at bounding box center [563, 263] width 208 height 25
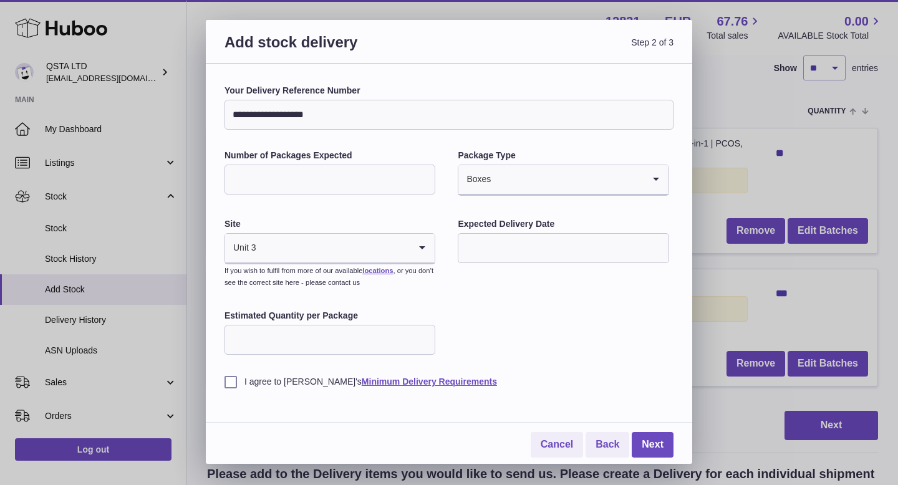
click at [487, 258] on input "text" at bounding box center [563, 248] width 211 height 30
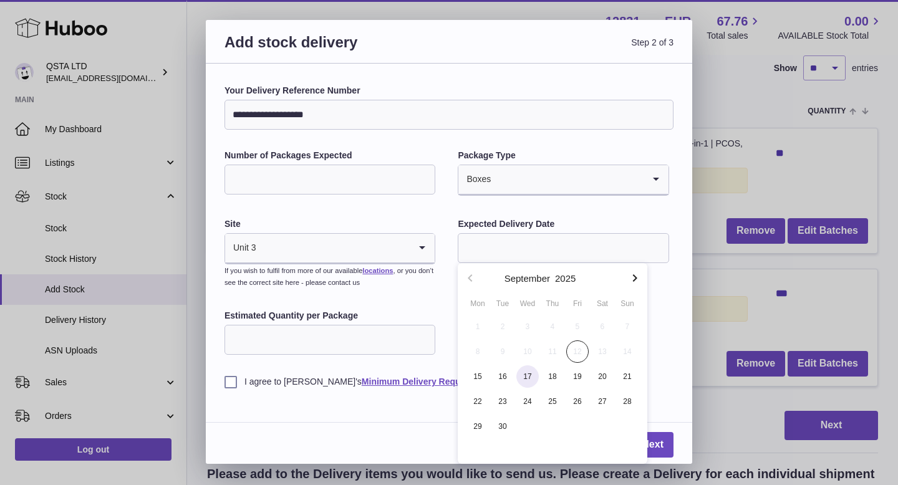
click at [530, 374] on span "17" at bounding box center [528, 377] width 22 height 22
type input "**********"
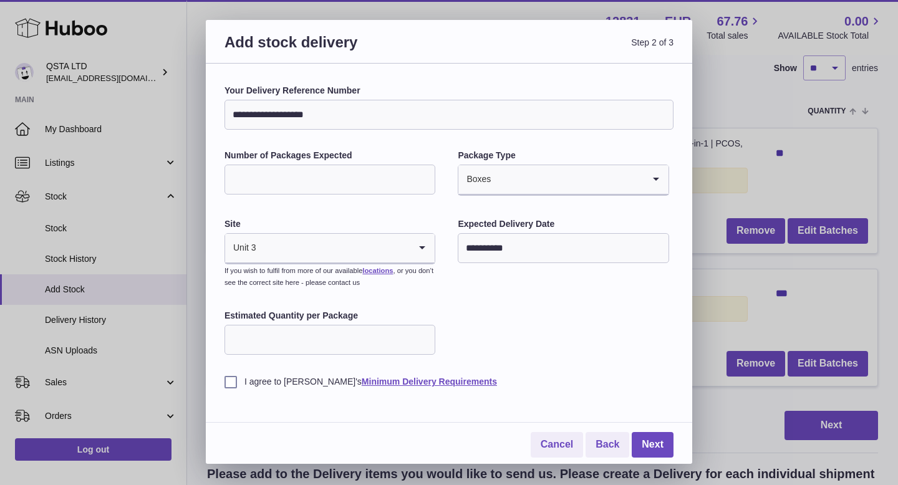
click at [386, 338] on input "Estimated Quantity per Package" at bounding box center [330, 340] width 211 height 30
click at [229, 384] on label "I agree to Huboo's Minimum Delivery Requirements" at bounding box center [449, 382] width 449 height 12
click at [376, 351] on input "Estimated Quantity per Package" at bounding box center [330, 340] width 211 height 30
click at [656, 447] on link "Next" at bounding box center [653, 445] width 42 height 26
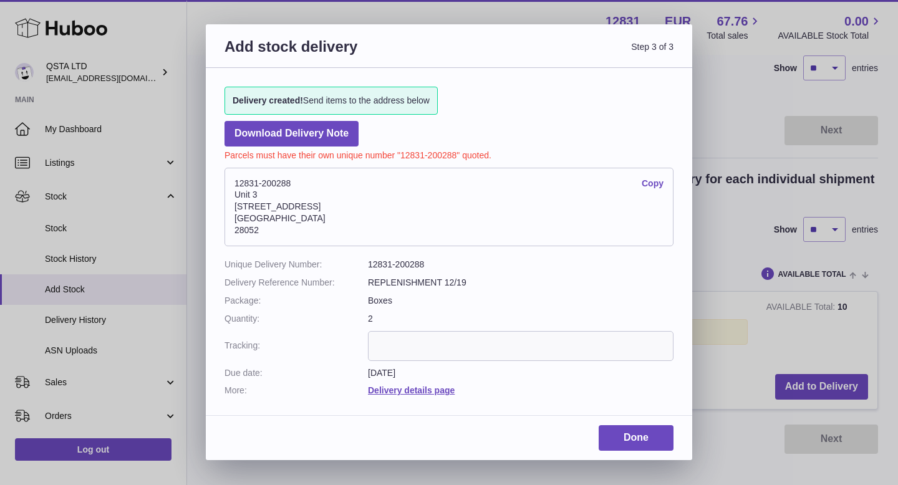
drag, startPoint x: 269, startPoint y: 231, endPoint x: 218, endPoint y: 173, distance: 76.9
click at [218, 173] on div "Delivery created! Send items to the address below Download Delivery Note Parcel…" at bounding box center [449, 235] width 487 height 335
copy address "12831-200288 Copy Unit 3 Calle de Cerceda 20 Madrid 28052"
click at [654, 182] on link "Copy" at bounding box center [653, 184] width 22 height 12
drag, startPoint x: 291, startPoint y: 180, endPoint x: 231, endPoint y: 180, distance: 59.9
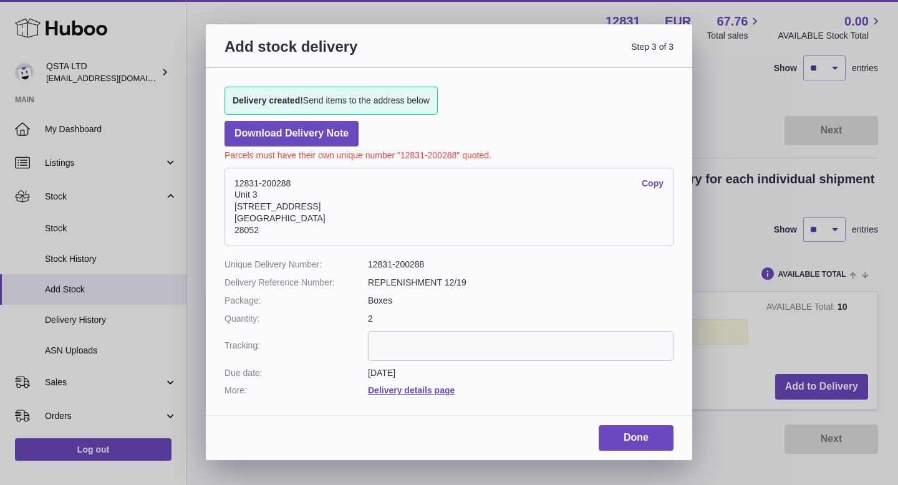
click at [231, 180] on address "12831-200288 Copy Unit 3 Calle de Cerceda 20 Madrid 28052" at bounding box center [449, 207] width 449 height 79
copy address "12831-200288"
click at [644, 441] on link "Done" at bounding box center [636, 439] width 75 height 26
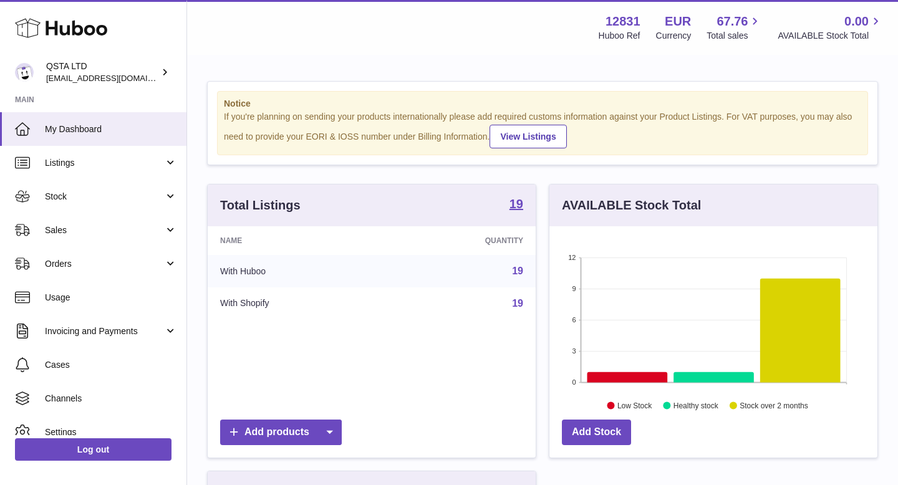
scroll to position [195, 328]
